Goal: Find specific page/section: Find specific page/section

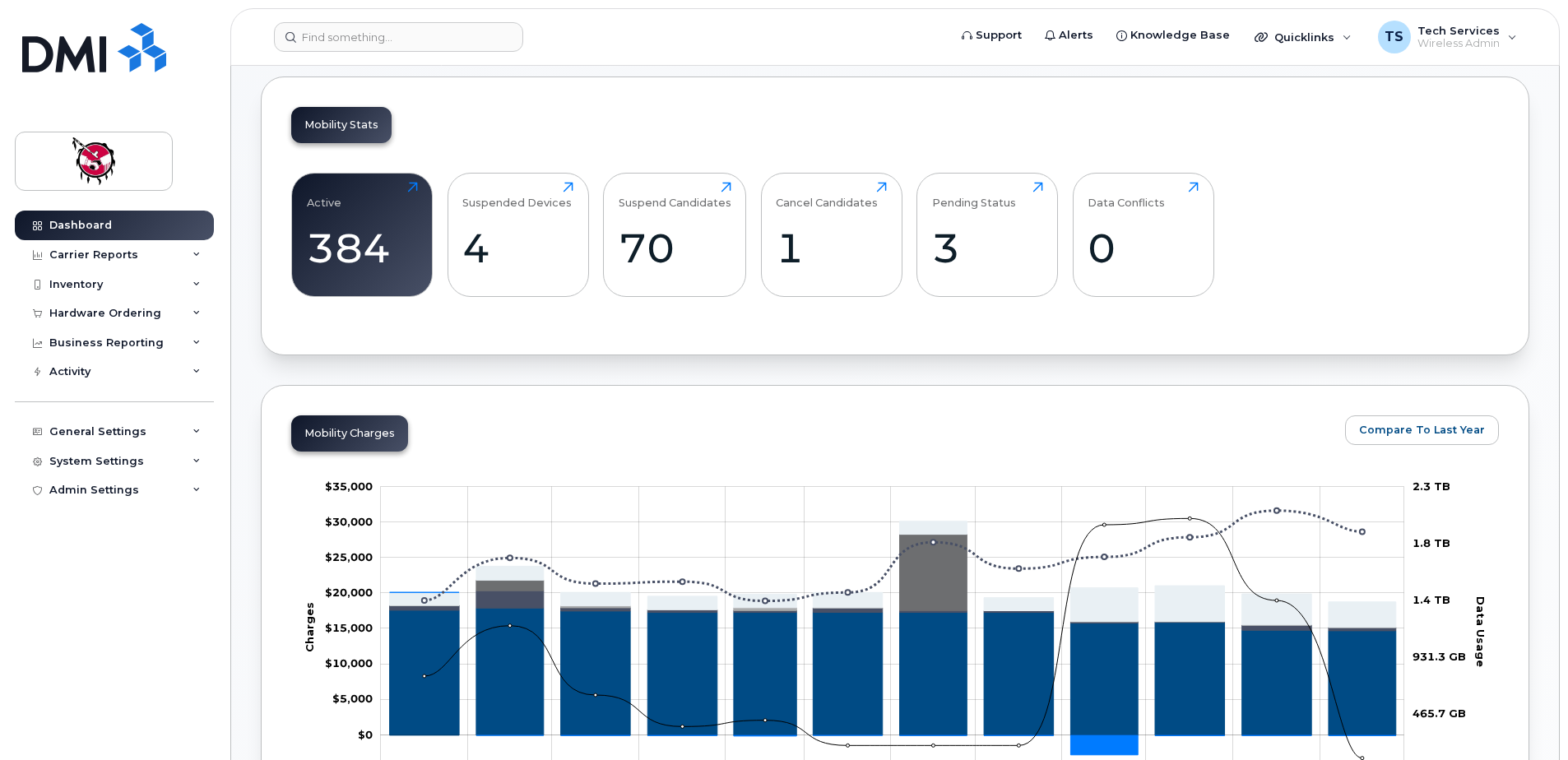
scroll to position [411, 0]
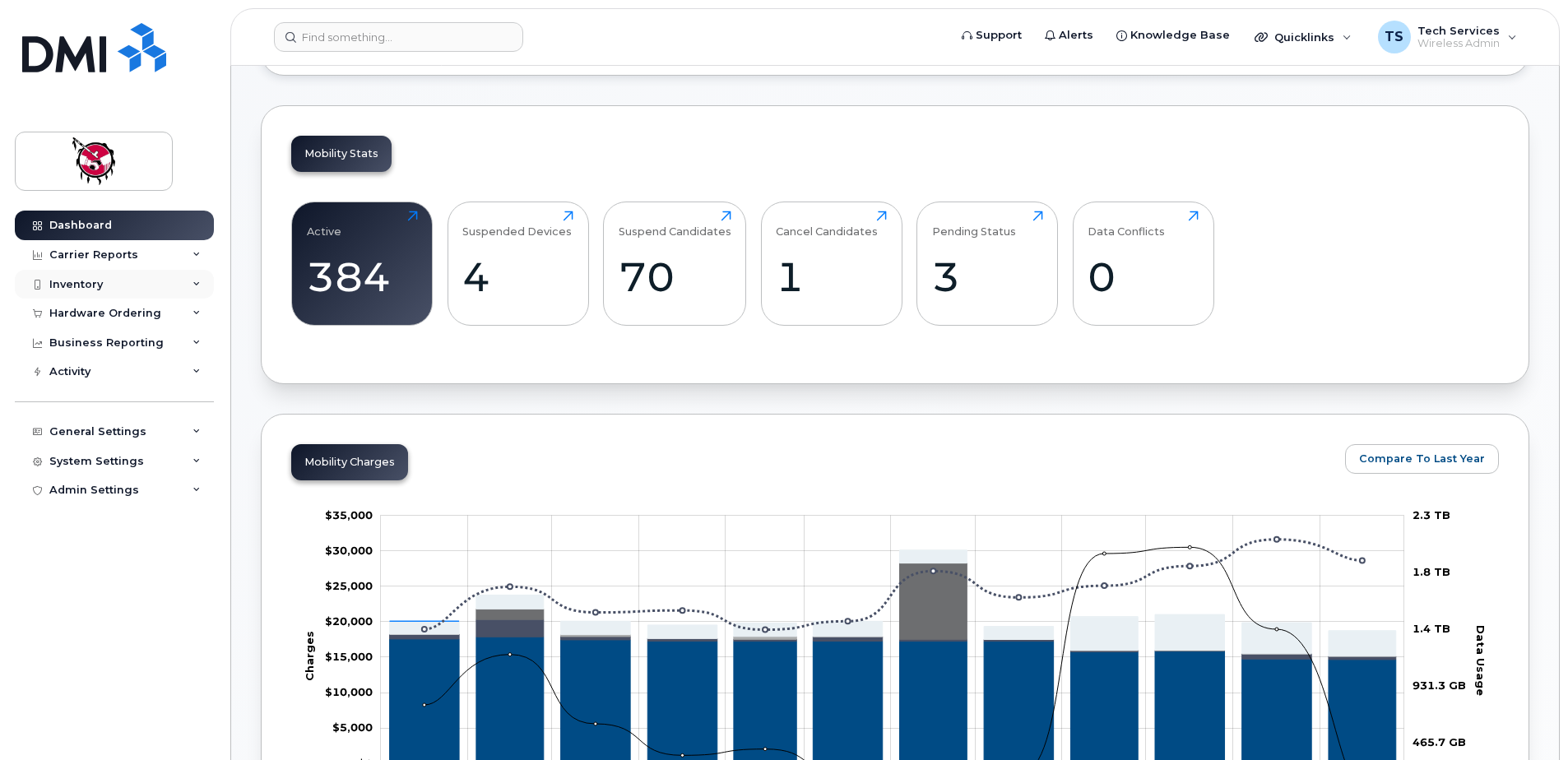
click at [197, 282] on icon at bounding box center [197, 285] width 8 height 8
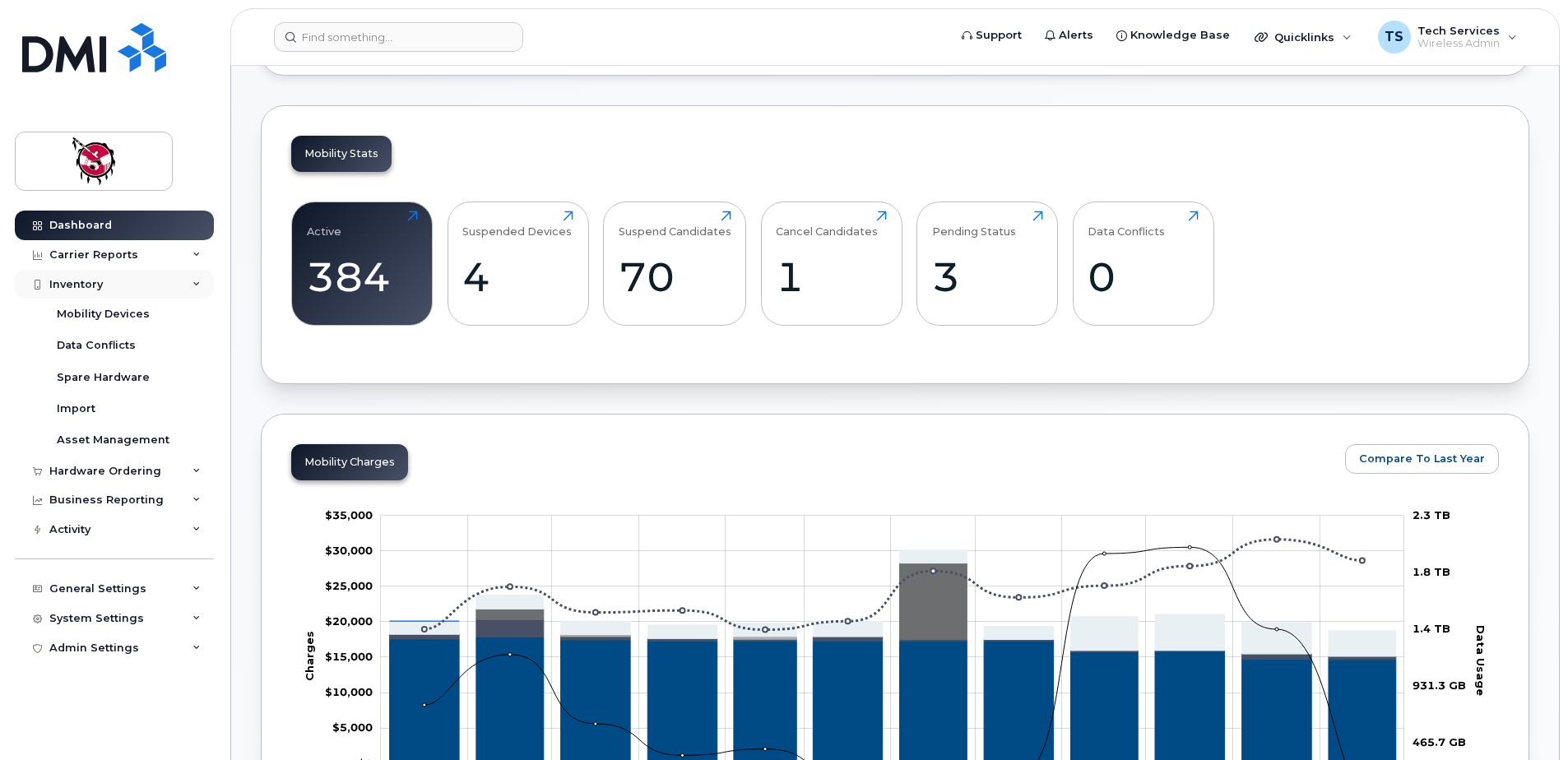
click at [197, 282] on icon at bounding box center [197, 285] width 8 height 8
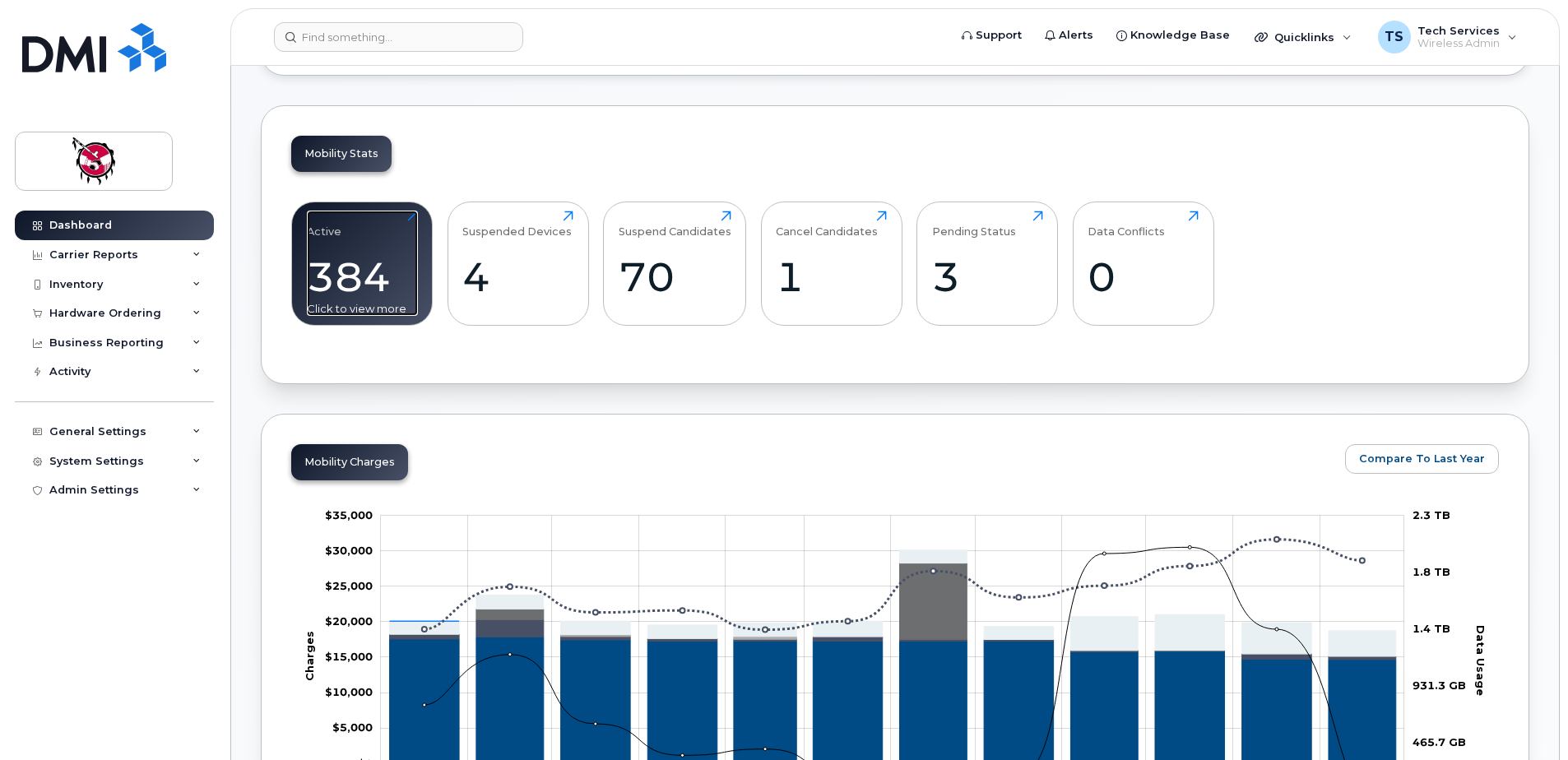
click at [308, 268] on div "384" at bounding box center [362, 277] width 111 height 48
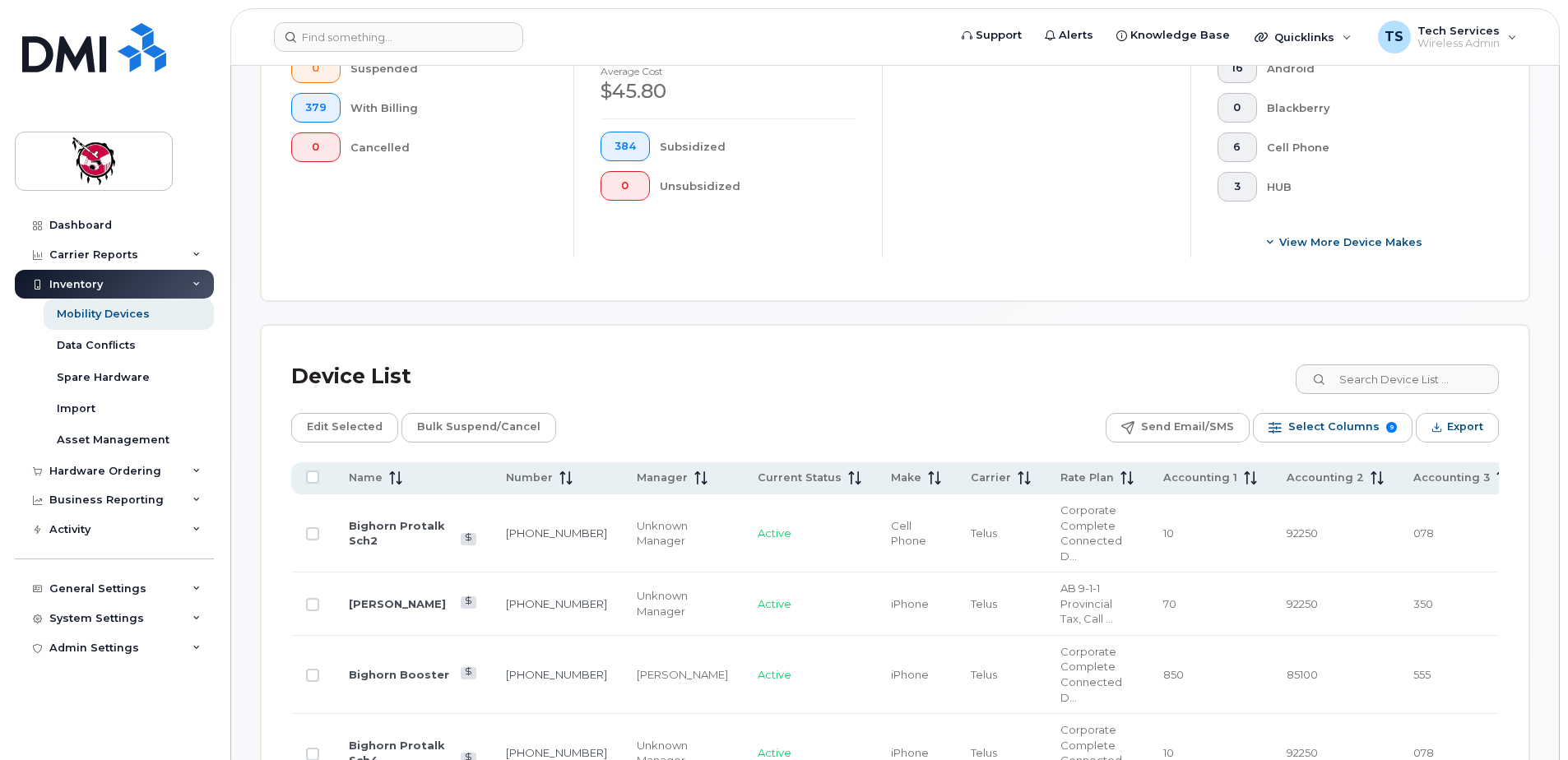
scroll to position [618, 0]
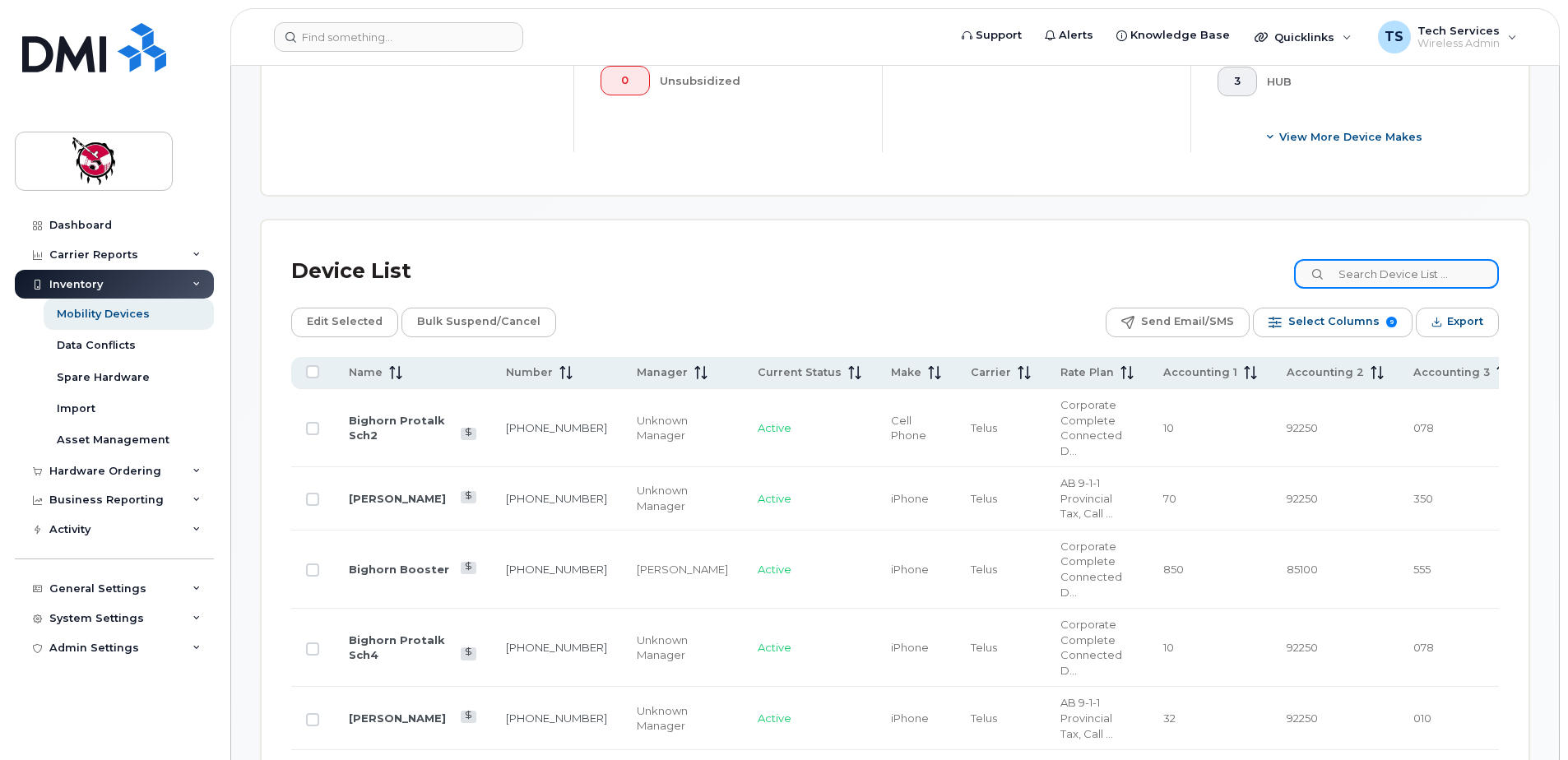
click at [1380, 268] on input at bounding box center [1397, 274] width 205 height 30
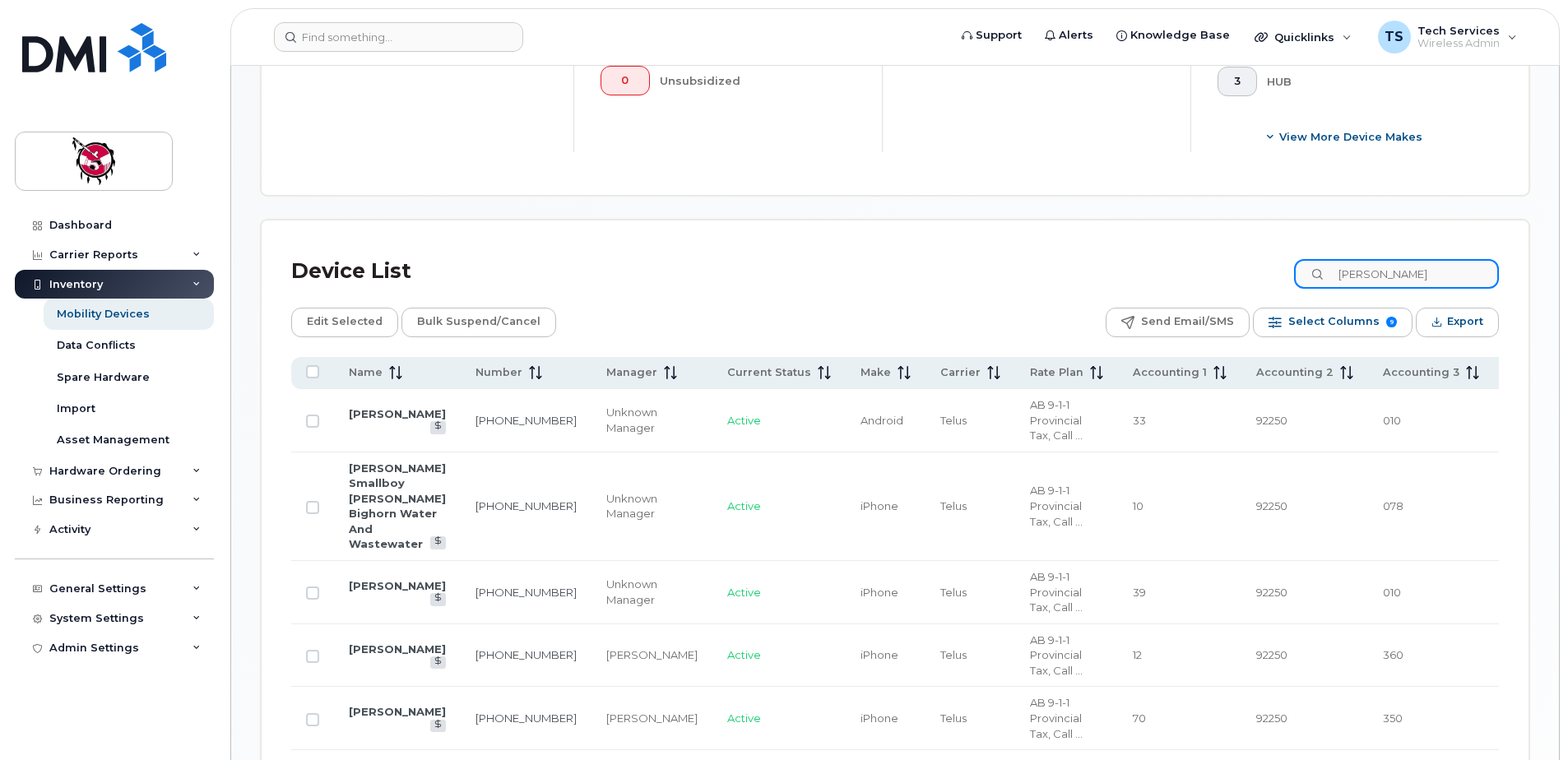
type input "[PERSON_NAME]"
click at [369, 407] on link "Thomas Dixon" at bounding box center [397, 414] width 97 height 14
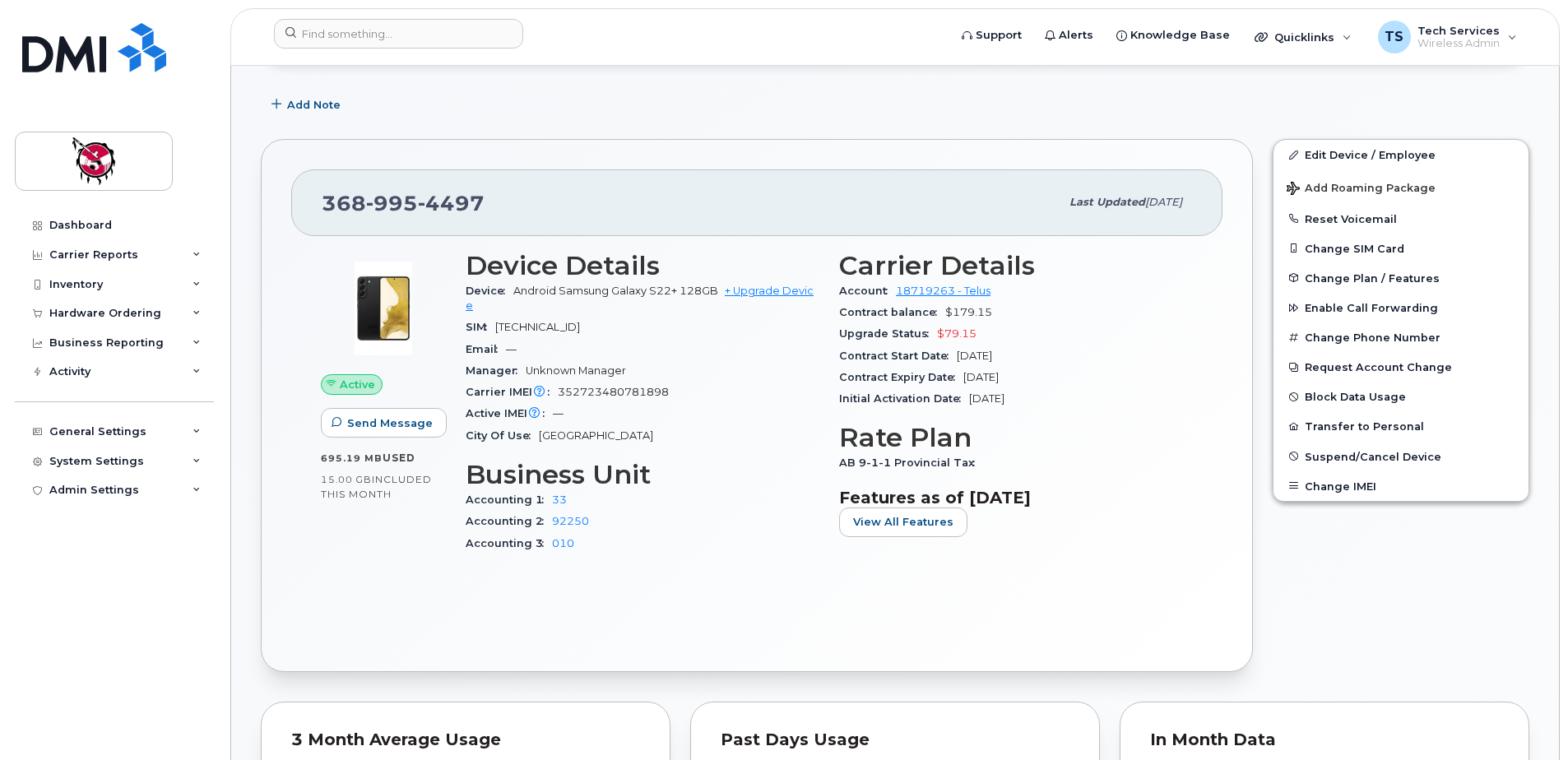
scroll to position [329, 0]
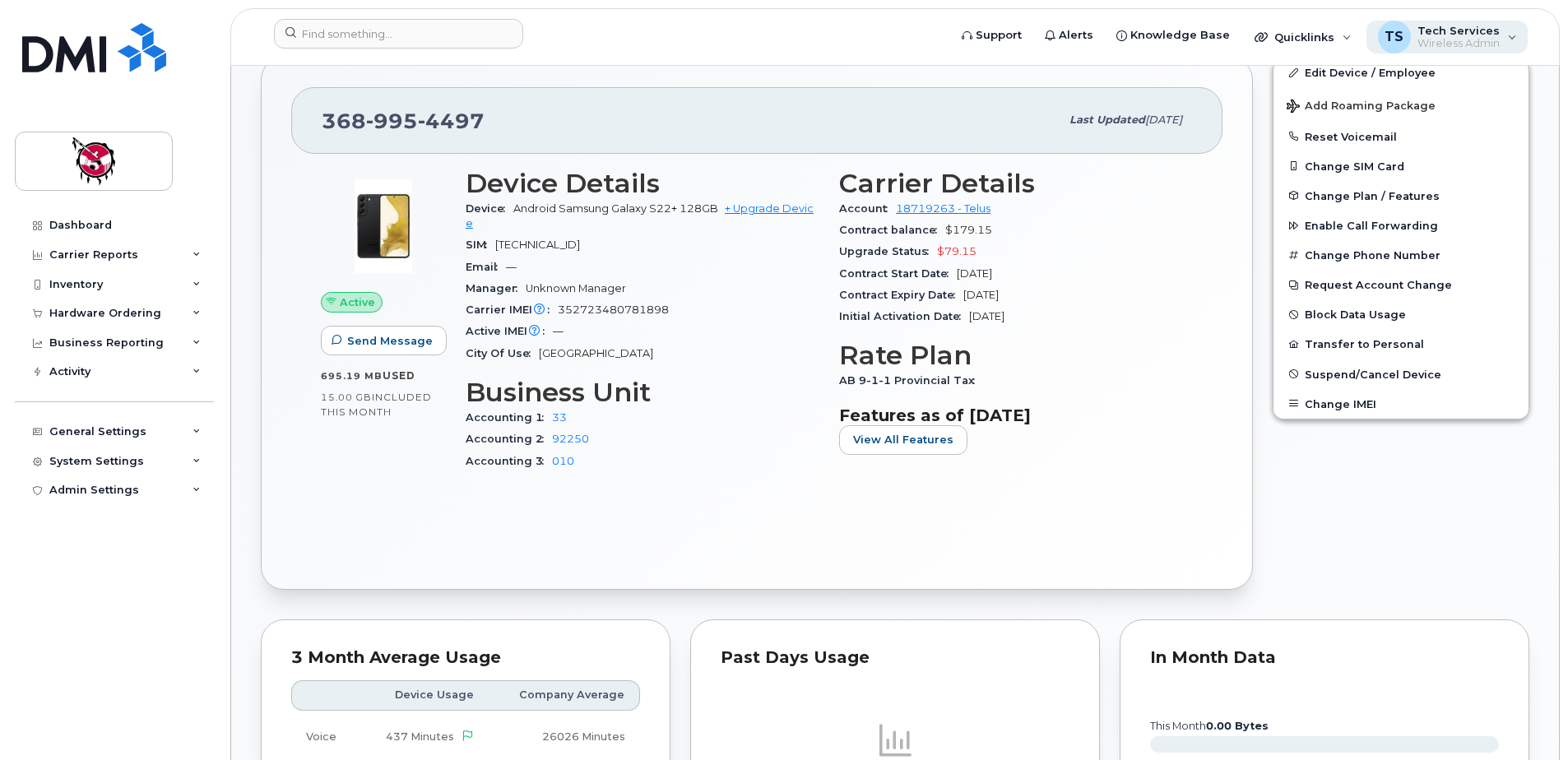
click at [1494, 31] on span "Tech Services" at bounding box center [1458, 31] width 82 height 14
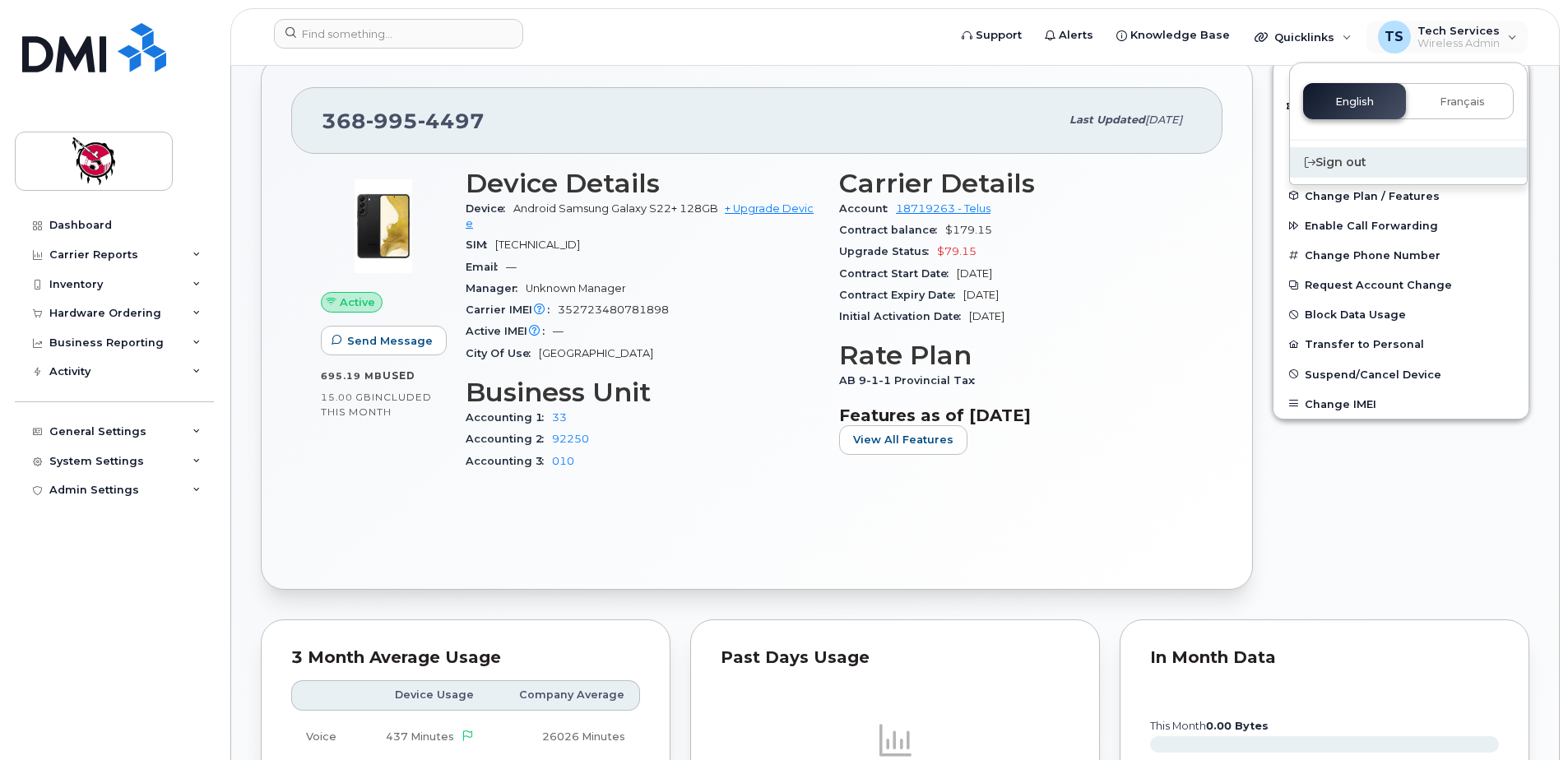
click at [1336, 160] on div "Sign out" at bounding box center [1408, 163] width 237 height 31
